Goal: Browse casually

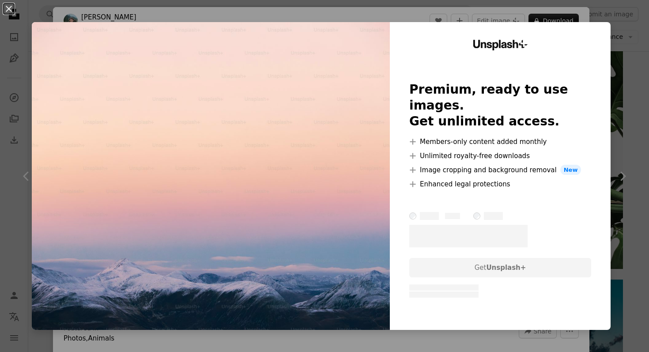
scroll to position [2748, 0]
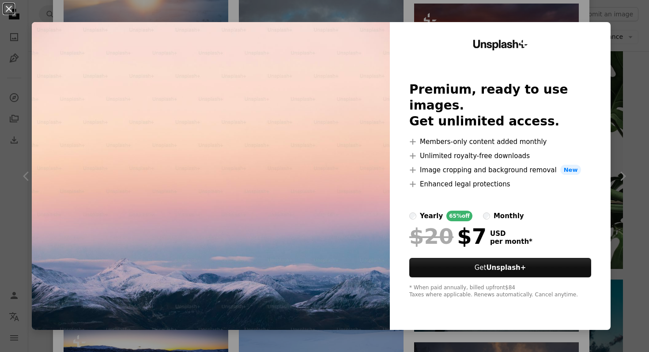
click at [616, 197] on div "An X shape Unsplash+ Premium, ready to use images. Get unlimited access. A plus…" at bounding box center [324, 176] width 649 height 352
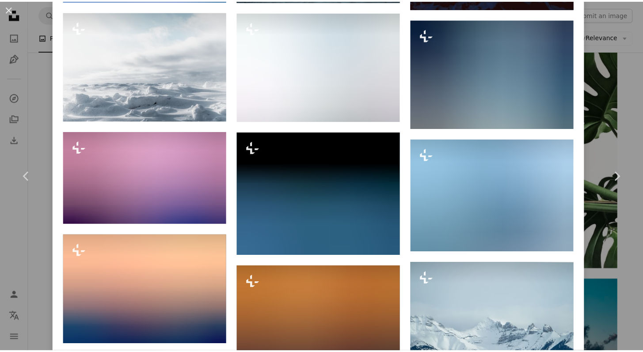
scroll to position [4779, 0]
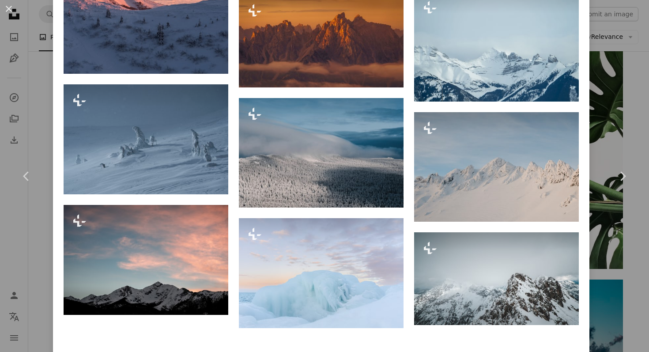
click at [354, 346] on div "An X shape Chevron left Chevron right [PERSON_NAME] For Unsplash+ A heart A plu…" at bounding box center [324, 176] width 649 height 352
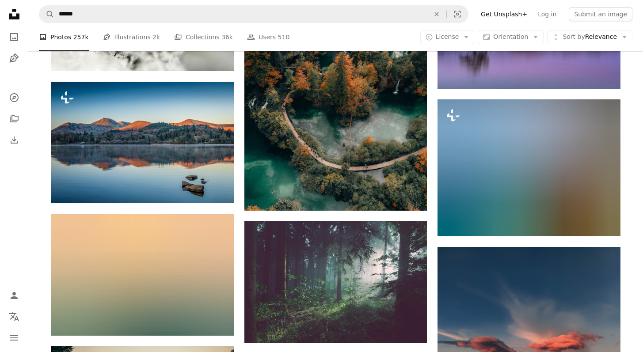
scroll to position [13316, 0]
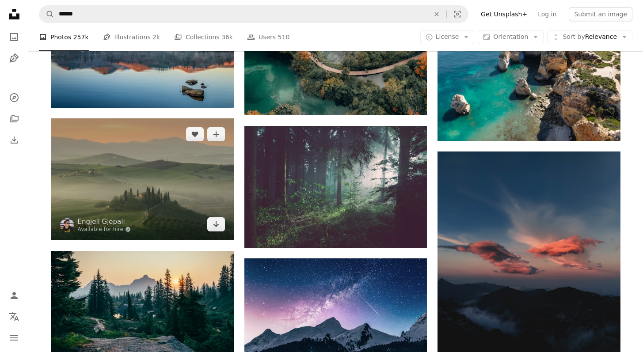
click at [125, 185] on img at bounding box center [142, 178] width 182 height 121
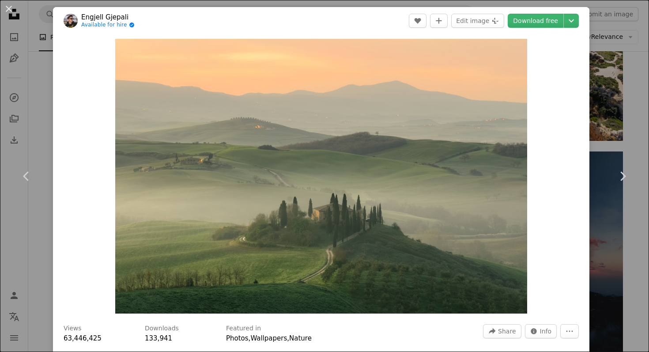
click at [621, 127] on div "An X shape Chevron left Chevron right Engjell Gjepali Available for hire A chec…" at bounding box center [324, 176] width 649 height 352
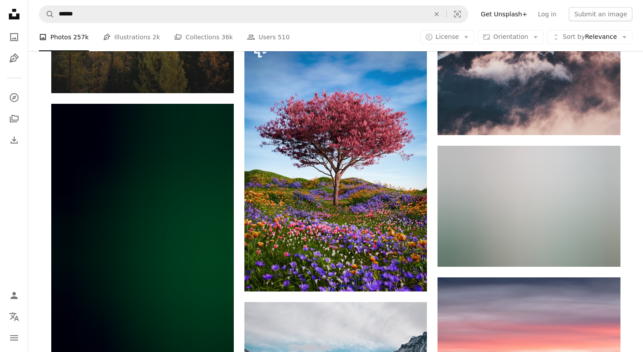
scroll to position [21064, 0]
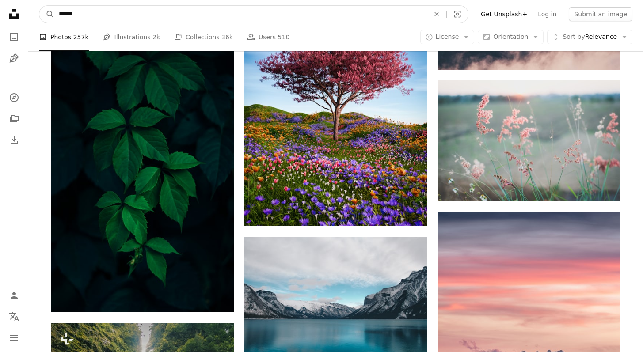
drag, startPoint x: 213, startPoint y: 10, endPoint x: 18, endPoint y: 27, distance: 196.0
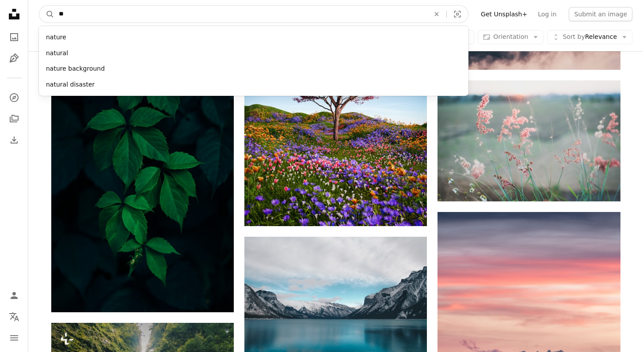
type input "*"
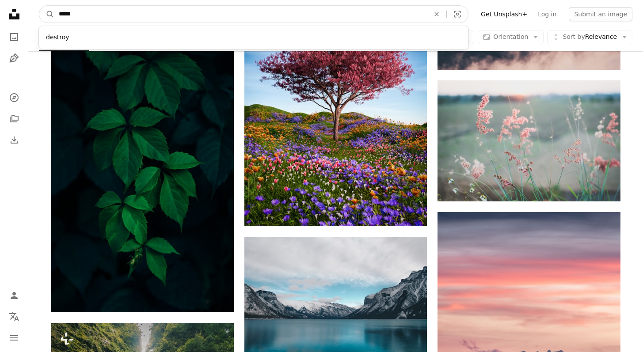
type input "******"
click button "A magnifying glass" at bounding box center [46, 14] width 15 height 17
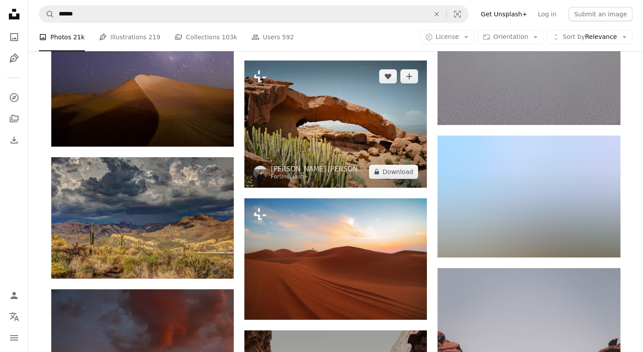
scroll to position [5259, 0]
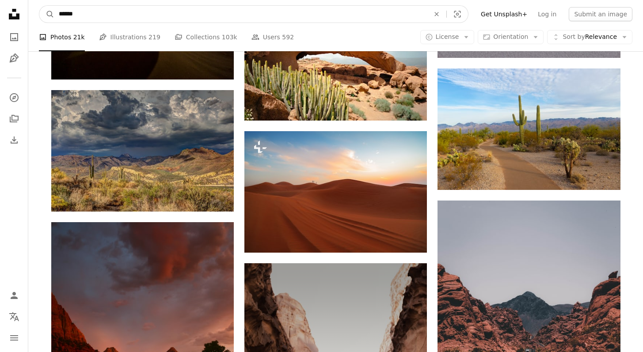
drag, startPoint x: 117, startPoint y: 13, endPoint x: 23, endPoint y: 7, distance: 94.3
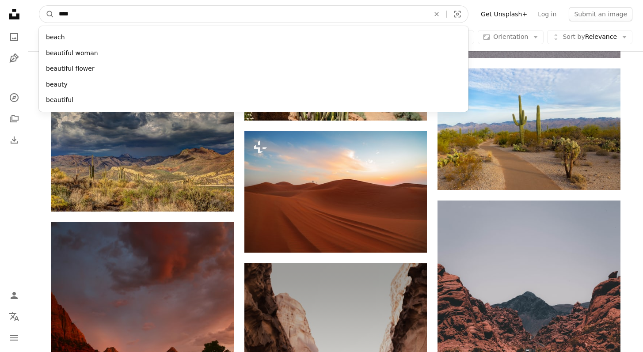
type input "*****"
click button "A magnifying glass" at bounding box center [46, 14] width 15 height 17
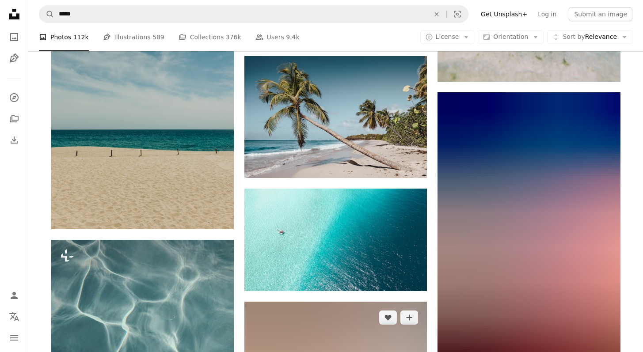
scroll to position [11310, 0]
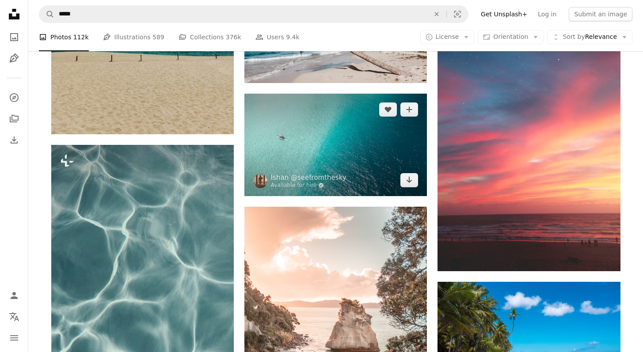
click at [340, 169] on img at bounding box center [335, 145] width 182 height 102
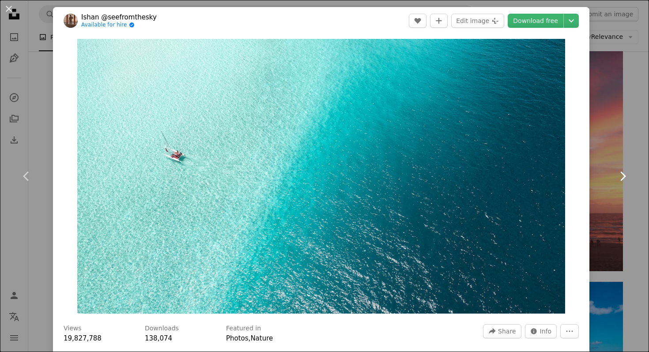
click at [626, 170] on link "Chevron right" at bounding box center [622, 176] width 53 height 85
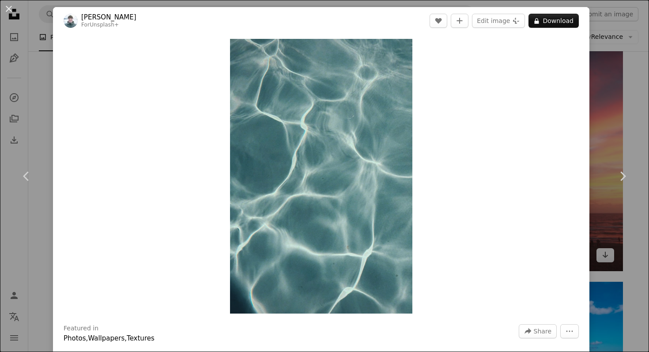
click at [610, 88] on div "An X shape Chevron left Chevron right [PERSON_NAME] For Unsplash+ A heart A plu…" at bounding box center [324, 176] width 649 height 352
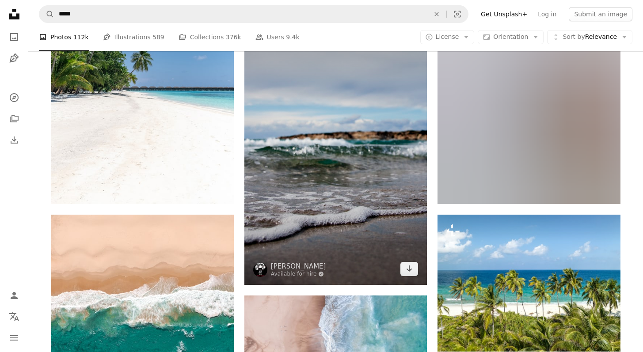
scroll to position [12988, 0]
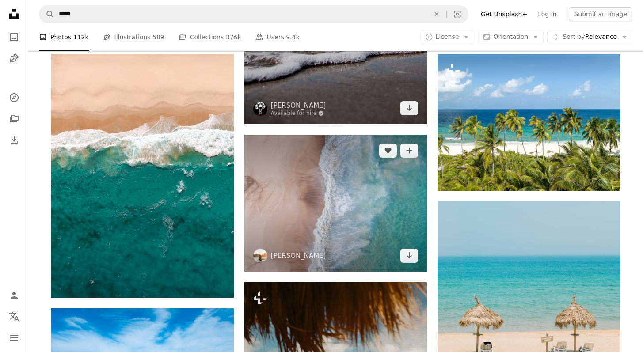
click at [344, 218] on img at bounding box center [335, 203] width 182 height 137
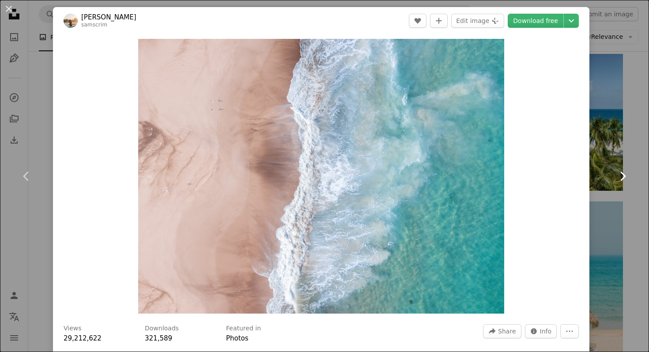
click at [631, 163] on link "Chevron right" at bounding box center [622, 176] width 53 height 85
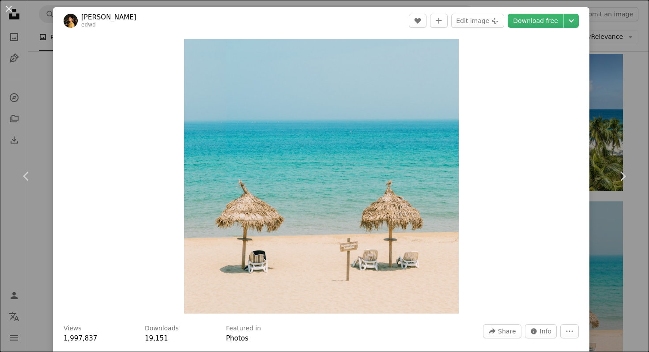
click at [0, 218] on link "Chevron left" at bounding box center [26, 176] width 53 height 85
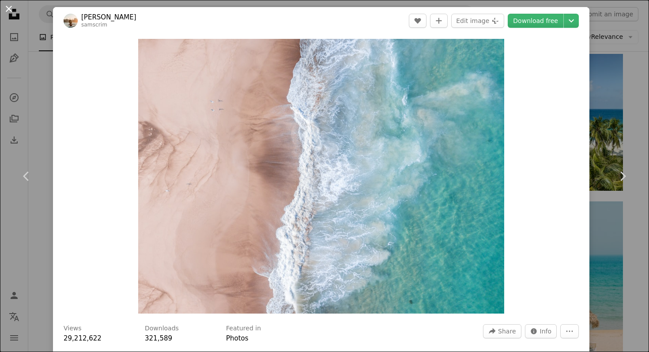
click at [8, 8] on button "An X shape" at bounding box center [9, 9] width 11 height 11
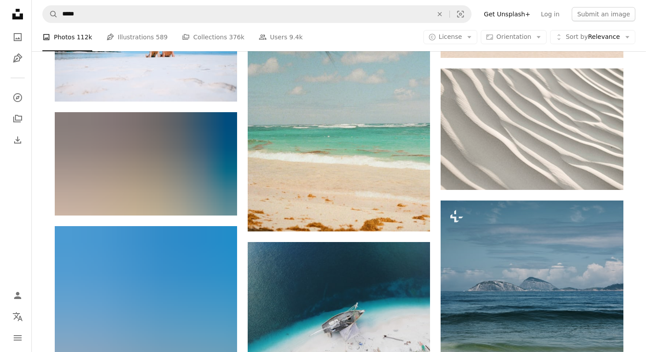
scroll to position [13182, 0]
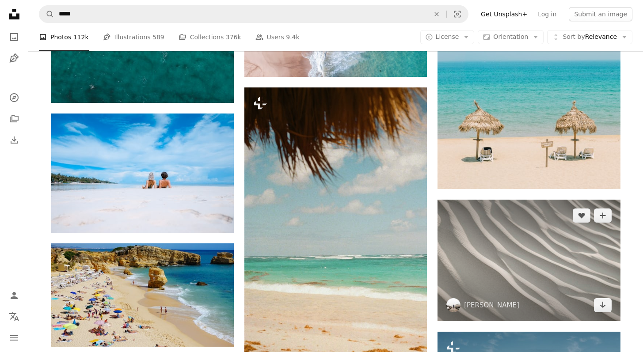
click at [542, 236] on img at bounding box center [528, 260] width 182 height 121
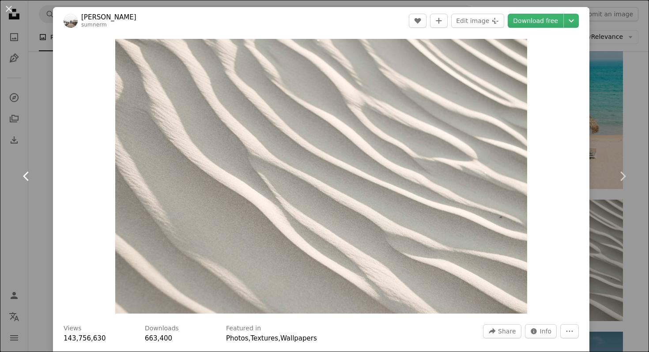
click at [30, 191] on link "Chevron left" at bounding box center [26, 176] width 53 height 85
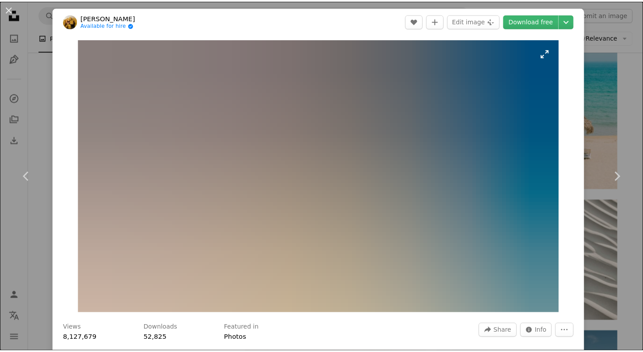
scroll to position [199, 0]
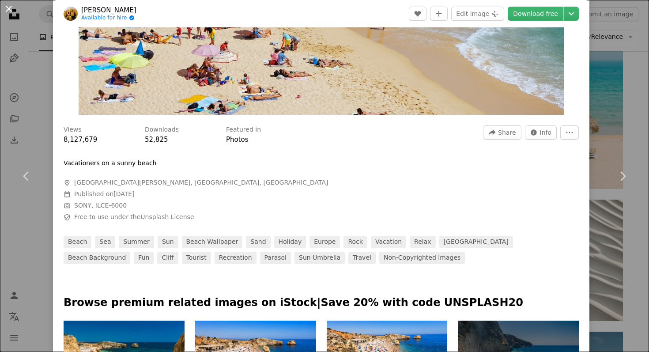
click at [6, 8] on button "An X shape" at bounding box center [9, 9] width 11 height 11
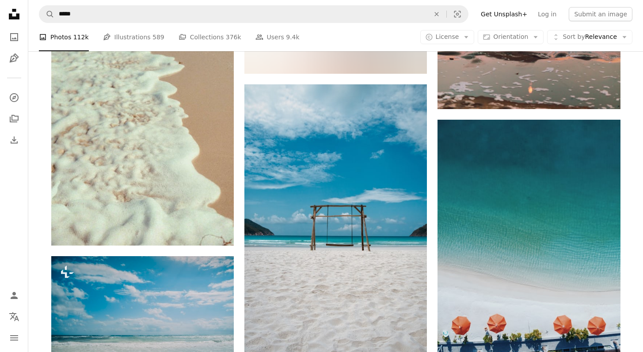
scroll to position [14879, 0]
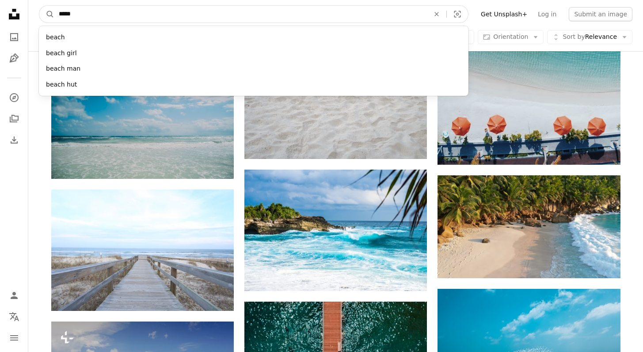
drag, startPoint x: 201, startPoint y: 15, endPoint x: 14, endPoint y: 20, distance: 187.8
type input "*"
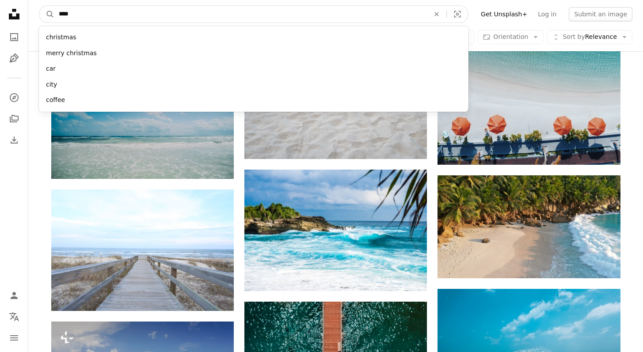
type input "*****"
click button "A magnifying glass" at bounding box center [46, 14] width 15 height 17
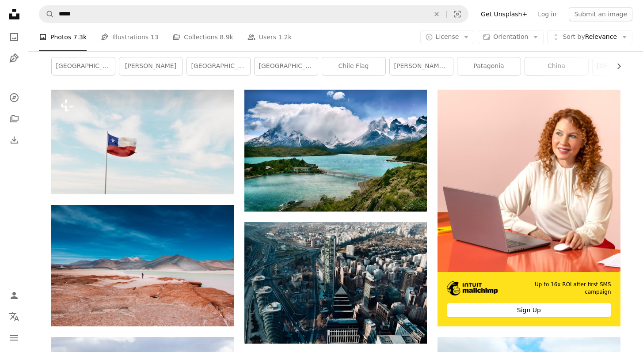
scroll to position [181, 0]
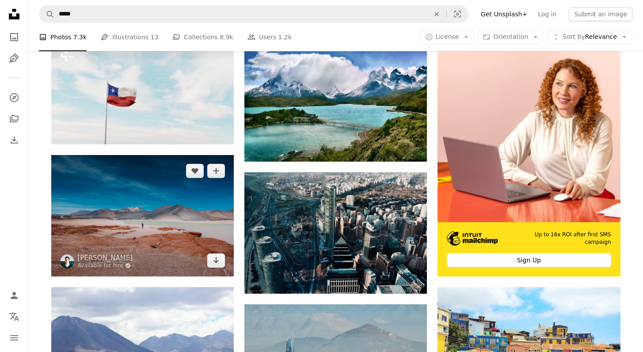
click at [211, 226] on img at bounding box center [142, 215] width 182 height 121
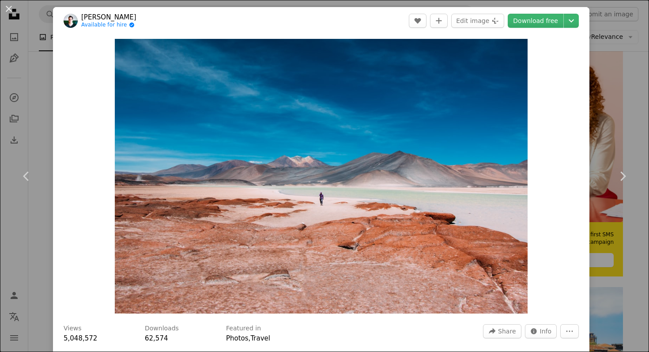
click at [26, 220] on div "An X shape Chevron left Chevron right [PERSON_NAME] Available for hire A checkm…" at bounding box center [324, 176] width 649 height 352
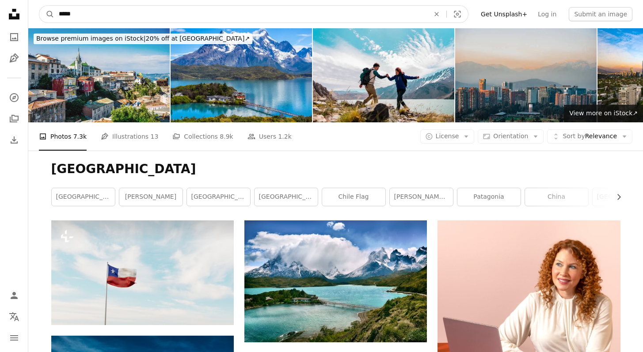
drag, startPoint x: 114, startPoint y: 15, endPoint x: 0, endPoint y: 9, distance: 114.1
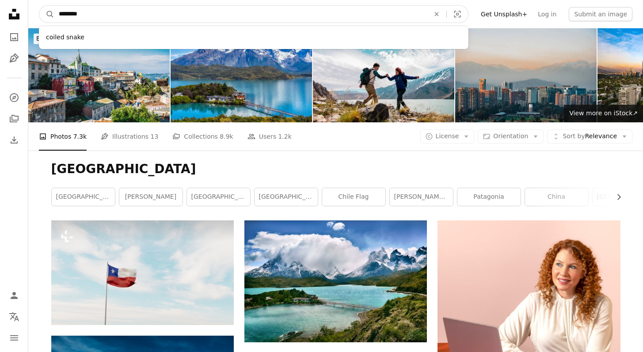
type input "*********"
click button "A magnifying glass" at bounding box center [46, 14] width 15 height 17
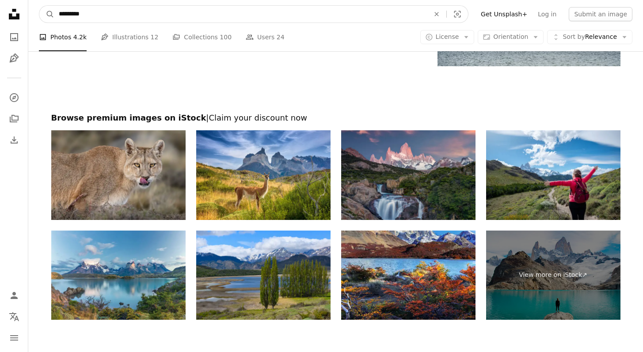
scroll to position [1417, 0]
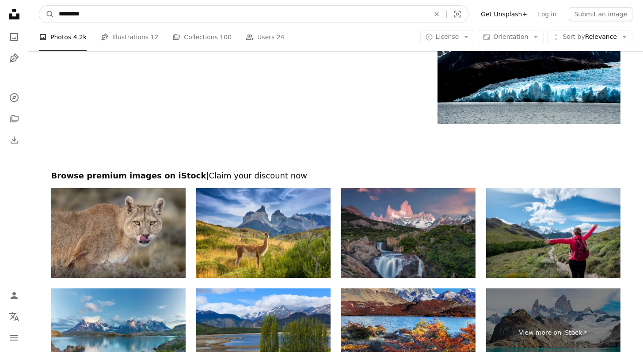
drag, startPoint x: 123, startPoint y: 12, endPoint x: 8, endPoint y: -6, distance: 115.8
type input "**********"
click at [39, 6] on button "A magnifying glass" at bounding box center [46, 14] width 15 height 17
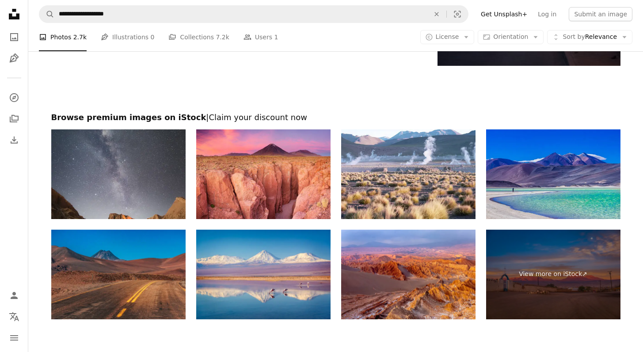
scroll to position [1689, 0]
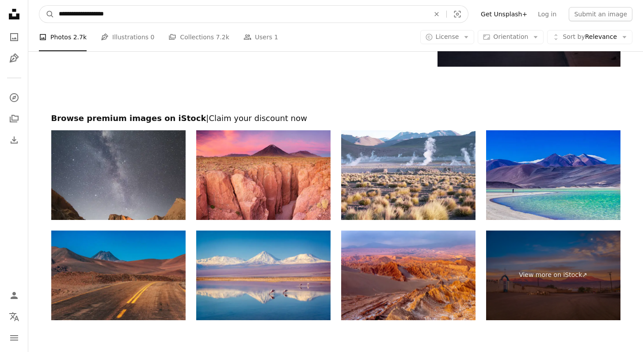
drag, startPoint x: 167, startPoint y: 19, endPoint x: 17, endPoint y: 11, distance: 150.4
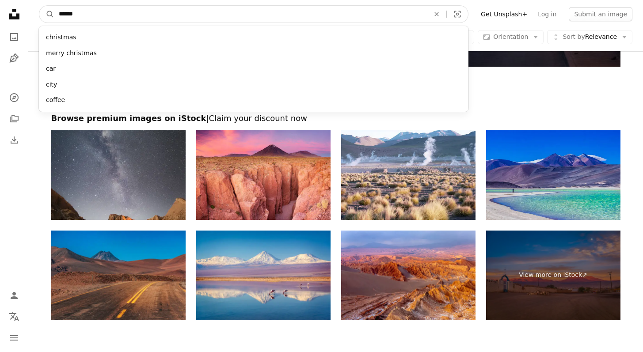
type input "*******"
click button "A magnifying glass" at bounding box center [46, 14] width 15 height 17
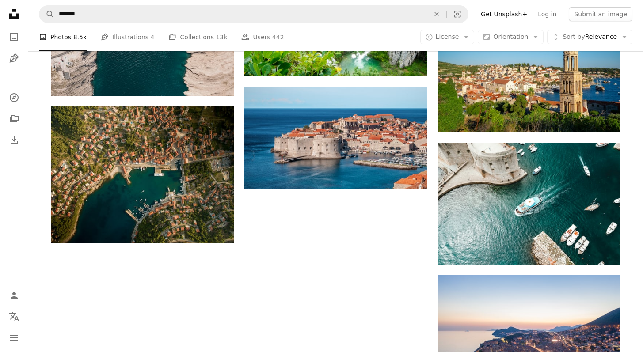
scroll to position [1040, 0]
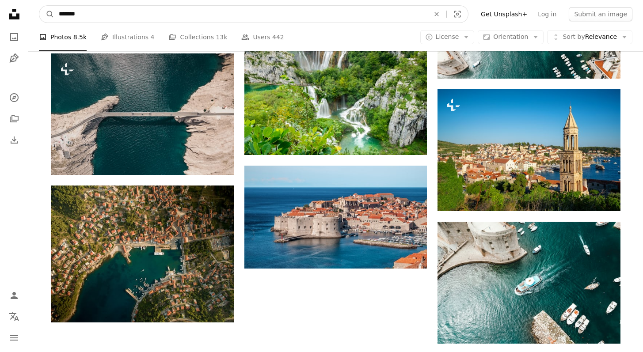
drag, startPoint x: 89, startPoint y: 15, endPoint x: 25, endPoint y: -2, distance: 66.1
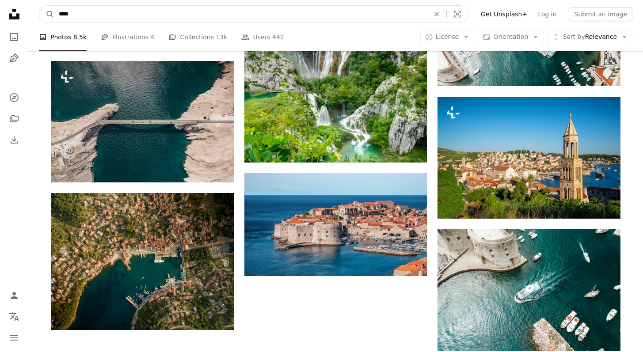
type input "*****"
click button "A magnifying glass" at bounding box center [46, 14] width 15 height 17
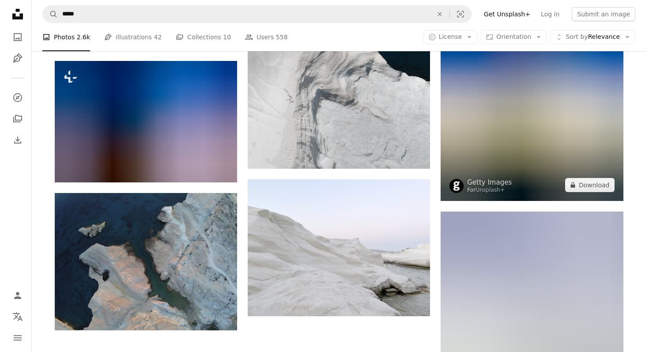
scroll to position [1187, 0]
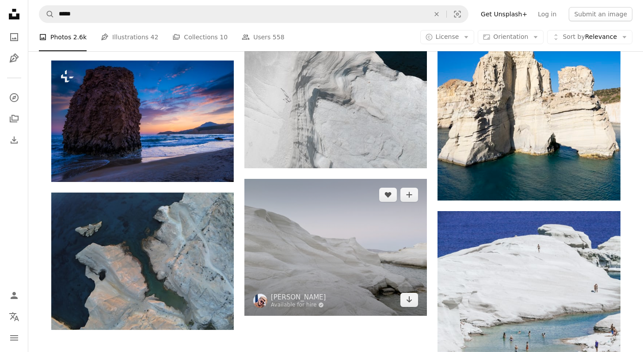
click at [359, 253] on img at bounding box center [335, 247] width 182 height 137
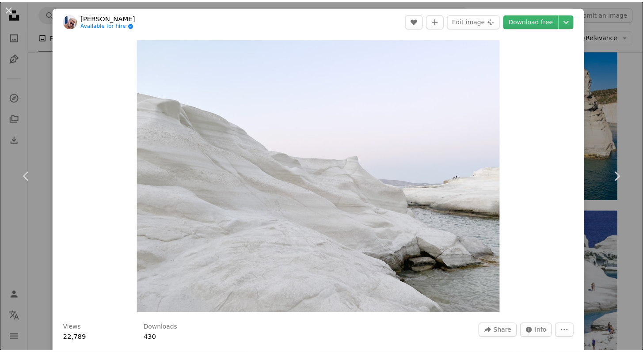
scroll to position [308, 0]
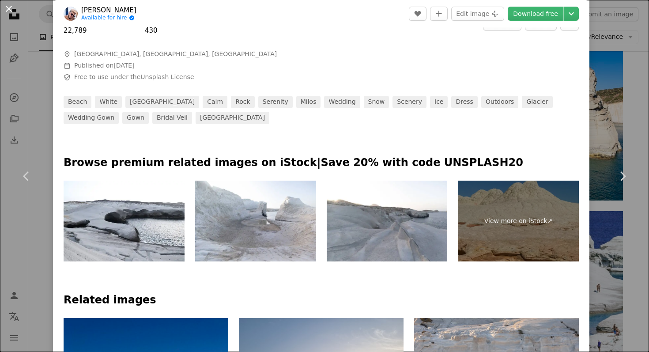
click at [10, 8] on button "An X shape" at bounding box center [9, 9] width 11 height 11
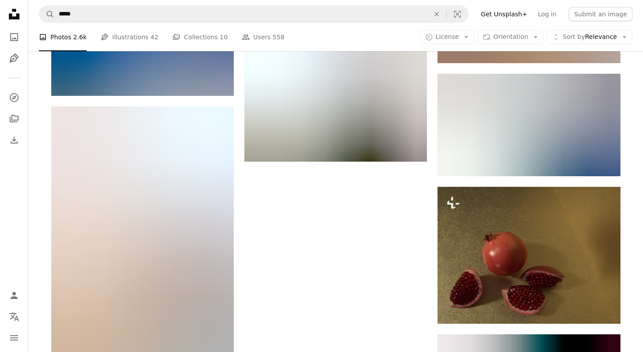
scroll to position [2681, 0]
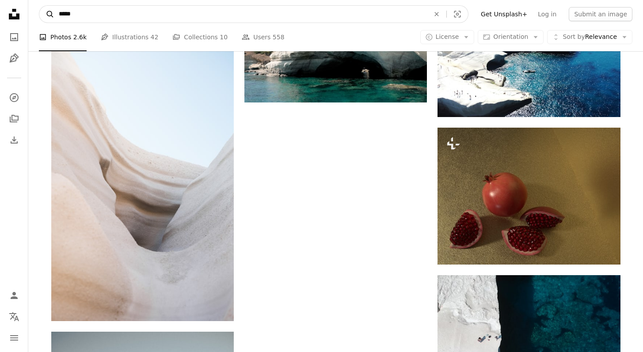
drag, startPoint x: 142, startPoint y: 19, endPoint x: 52, endPoint y: 12, distance: 90.4
click at [52, 12] on form "A magnifying glass ***** An X shape Visual search" at bounding box center [253, 14] width 429 height 18
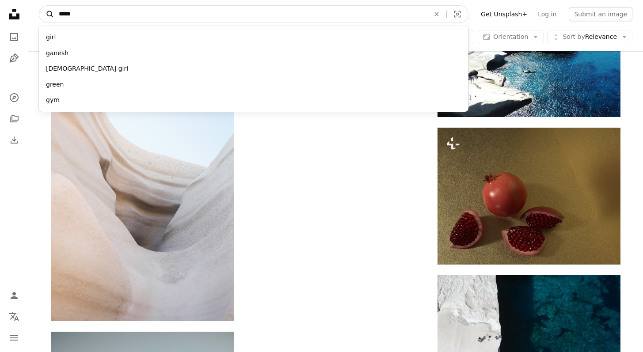
type input "******"
click button "A magnifying glass" at bounding box center [46, 14] width 15 height 17
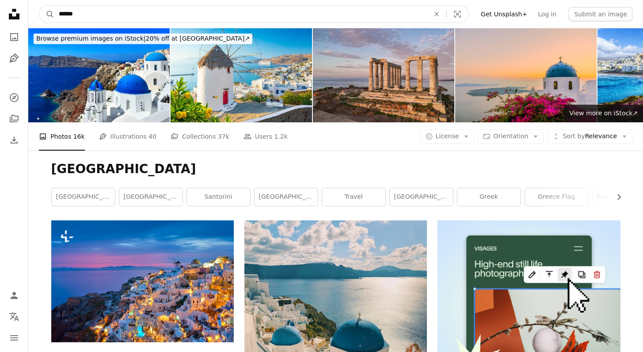
drag, startPoint x: 102, startPoint y: 11, endPoint x: 4, endPoint y: 2, distance: 99.4
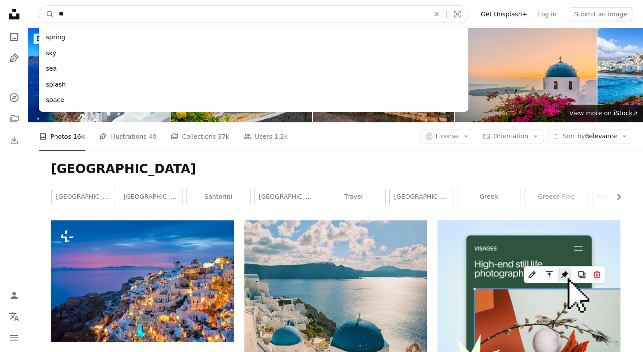
type input "***"
click button "A magnifying glass" at bounding box center [46, 14] width 15 height 17
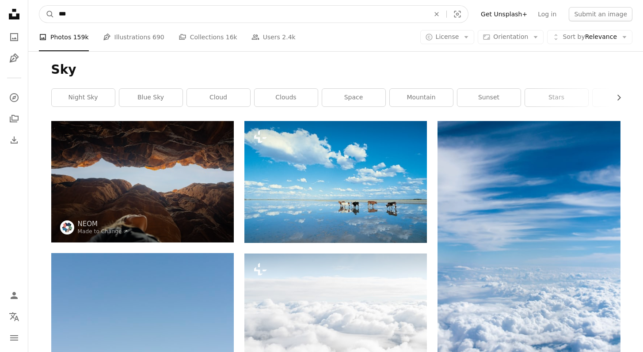
drag, startPoint x: 78, startPoint y: 17, endPoint x: 0, endPoint y: 12, distance: 78.4
type input "******"
click at [39, 6] on button "A magnifying glass" at bounding box center [46, 14] width 15 height 17
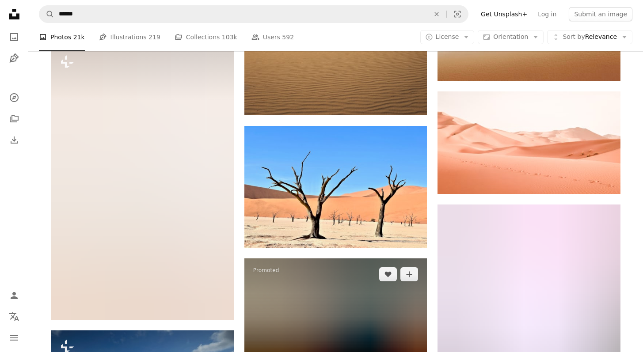
scroll to position [1466, 0]
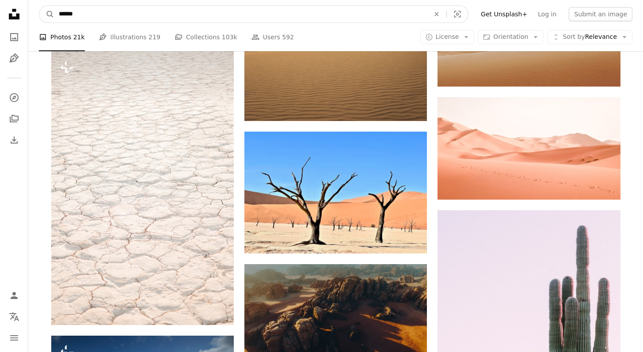
drag, startPoint x: 84, startPoint y: 17, endPoint x: 44, endPoint y: 5, distance: 42.4
click at [44, 5] on nav "A magnifying glass ****** An X shape Visual search Filters Get Unsplash+ Log in…" at bounding box center [335, 14] width 614 height 28
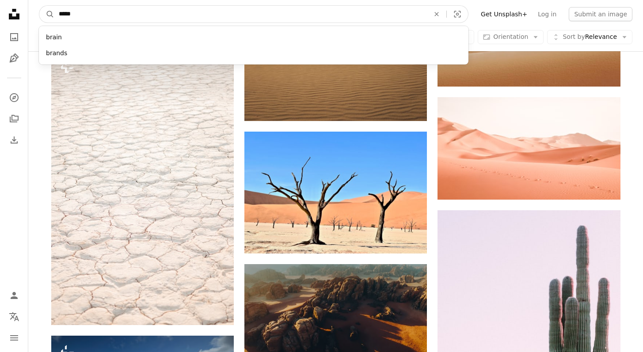
type input "******"
click button "A magnifying glass" at bounding box center [46, 14] width 15 height 17
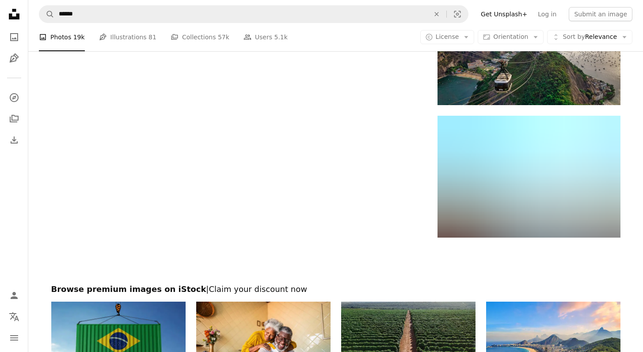
scroll to position [1420, 0]
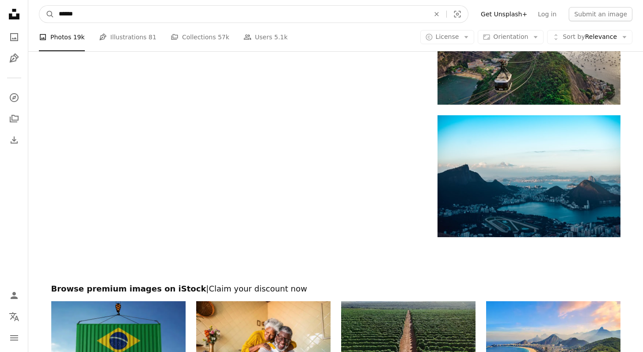
drag, startPoint x: 122, startPoint y: 17, endPoint x: 0, endPoint y: 6, distance: 122.4
type input "*****"
click button "A magnifying glass" at bounding box center [46, 14] width 15 height 17
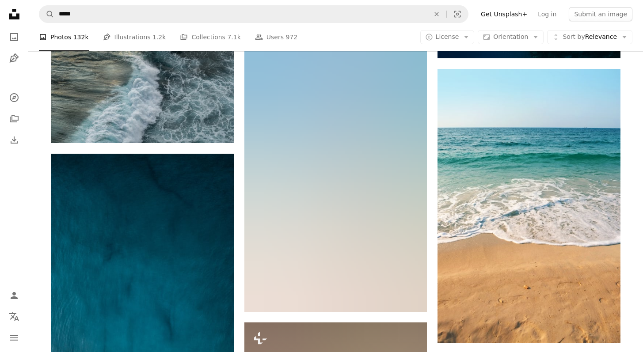
scroll to position [4285, 0]
